Goal: Book appointment/travel/reservation

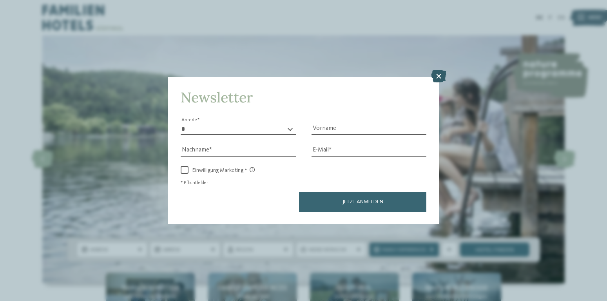
click at [438, 78] on icon at bounding box center [438, 76] width 15 height 13
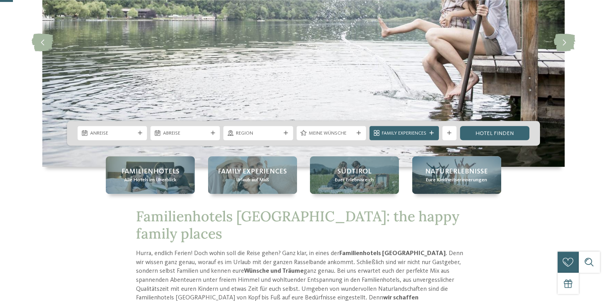
scroll to position [120, 0]
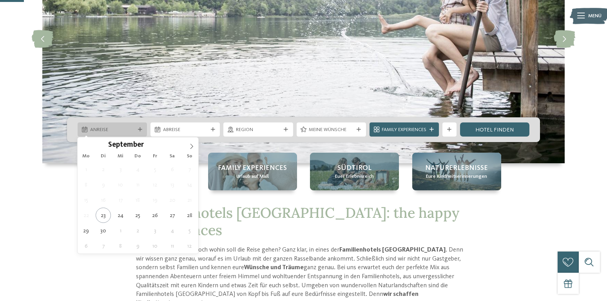
click at [137, 128] on div at bounding box center [139, 129] width 7 height 4
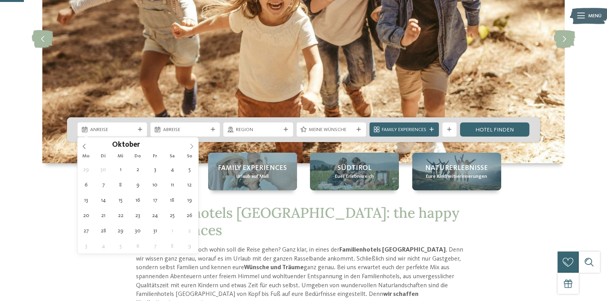
click at [189, 143] on span at bounding box center [191, 143] width 13 height 13
click at [190, 146] on icon at bounding box center [191, 145] width 5 height 5
type div "[DATE]"
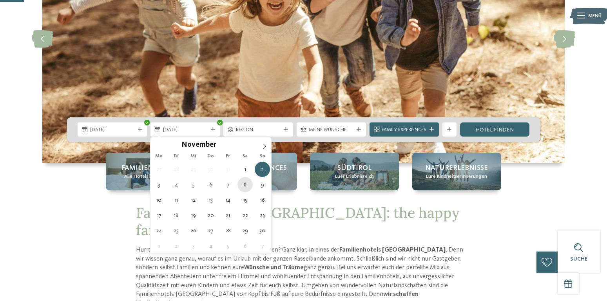
type div "[DATE]"
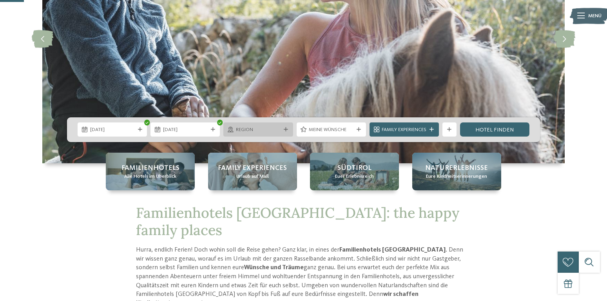
click at [280, 131] on div "Region" at bounding box center [258, 129] width 48 height 7
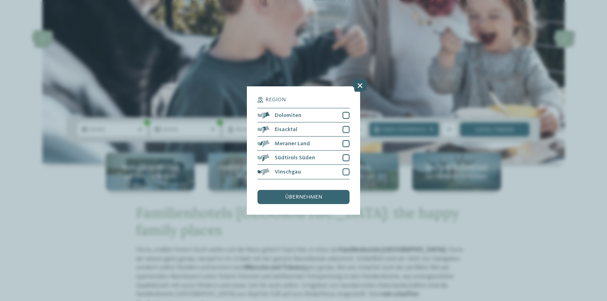
click at [357, 89] on icon at bounding box center [359, 86] width 15 height 13
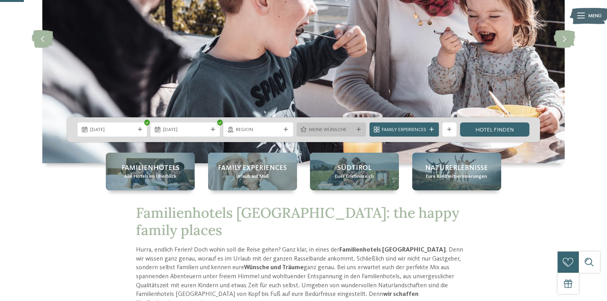
click at [332, 129] on span "Meine Wünsche" at bounding box center [331, 129] width 45 height 7
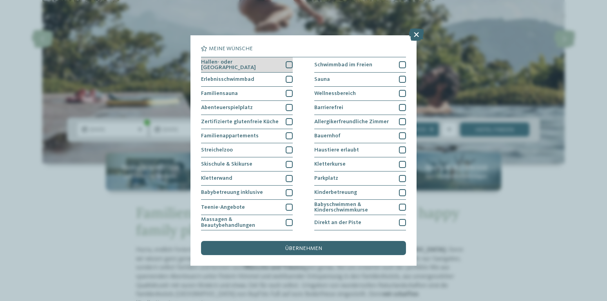
click at [288, 64] on div at bounding box center [289, 64] width 7 height 7
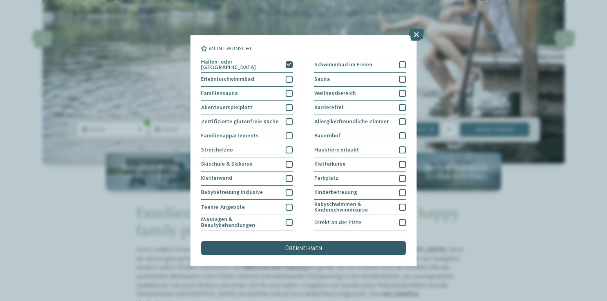
click at [319, 246] on span "übernehmen" at bounding box center [303, 247] width 37 height 5
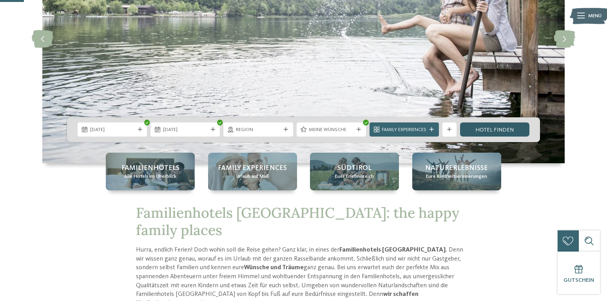
click at [484, 126] on link "Hotel finden" at bounding box center [494, 129] width 69 height 14
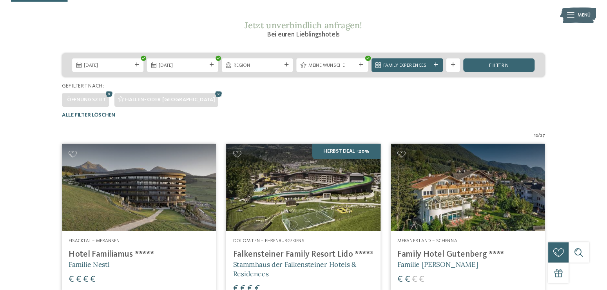
scroll to position [67, 0]
